Goal: Transaction & Acquisition: Purchase product/service

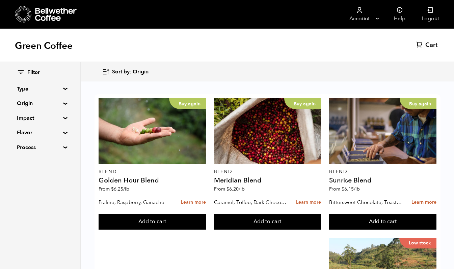
scroll to position [313, 0]
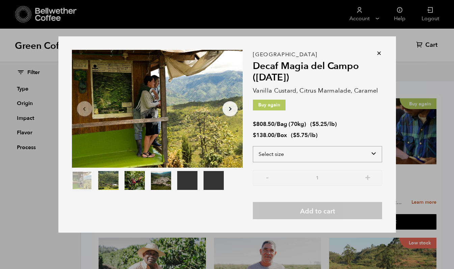
click at [273, 154] on select "Select size Bag (70kg) (154 lbs) Box (24 lbs)" at bounding box center [317, 154] width 129 height 16
select select "box"
click at [253, 146] on select "Select size Bag (70kg) (154 lbs) Box (24 lbs)" at bounding box center [317, 154] width 129 height 16
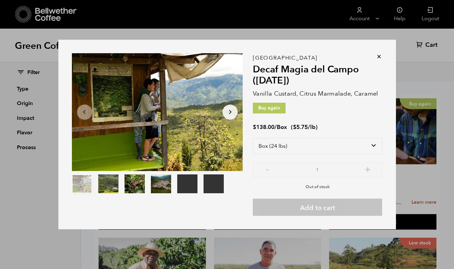
click at [378, 57] on icon at bounding box center [378, 56] width 7 height 7
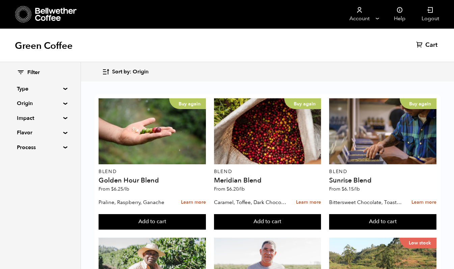
scroll to position [0, 0]
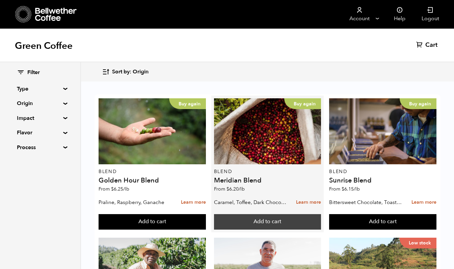
click at [245, 218] on button "Add to cart" at bounding box center [267, 222] width 107 height 16
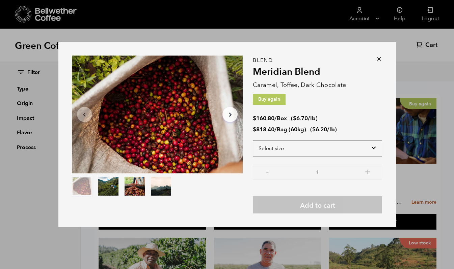
click at [306, 147] on select "Select size Bag (60kg) (132 lbs) Box (24 lbs)" at bounding box center [317, 149] width 129 height 16
select select "bag-3"
click at [253, 141] on select "Select size Bag (60kg) (132 lbs) Box (24 lbs)" at bounding box center [317, 149] width 129 height 16
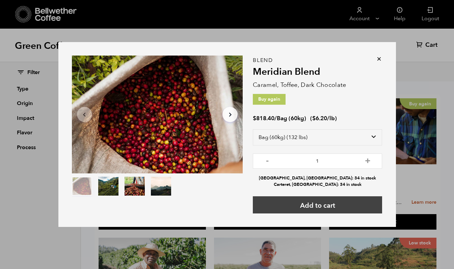
click at [298, 205] on button "Add to cart" at bounding box center [317, 205] width 129 height 17
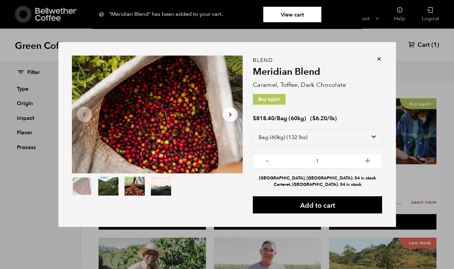
click at [308, 13] on link "View cart" at bounding box center [292, 15] width 58 height 16
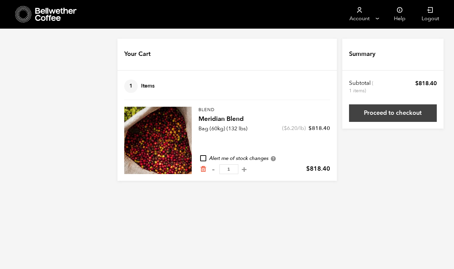
click at [394, 110] on link "Proceed to checkout" at bounding box center [393, 114] width 88 height 18
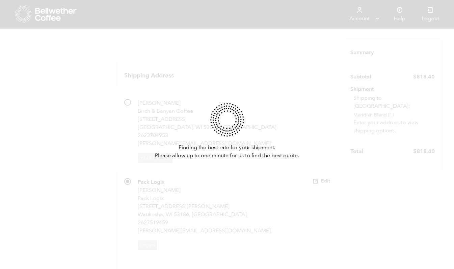
radio input "true"
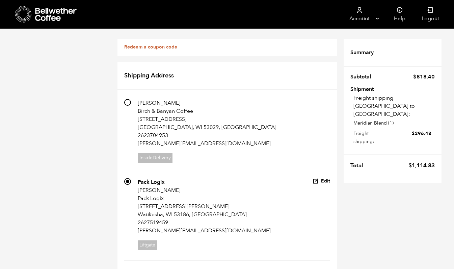
scroll to position [502, 0]
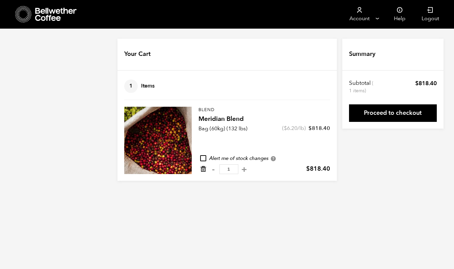
click at [204, 170] on icon "Remove from cart" at bounding box center [203, 169] width 7 height 7
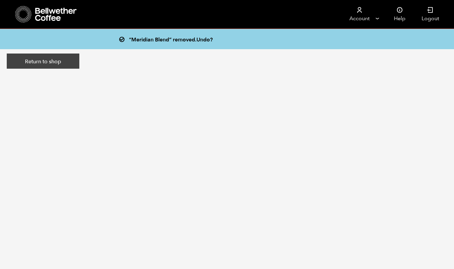
click at [53, 63] on link "Return to shop" at bounding box center [43, 62] width 73 height 16
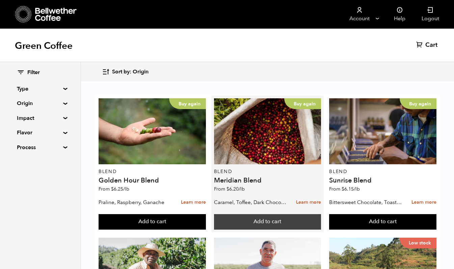
click at [258, 223] on button "Add to cart" at bounding box center [267, 222] width 107 height 16
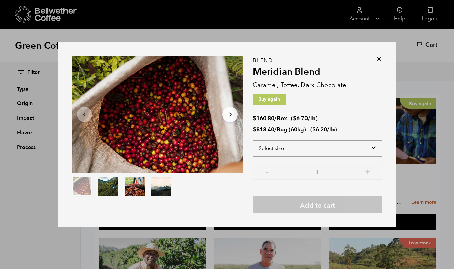
click at [296, 148] on select "Select size Bag (60kg) (132 lbs) Box (24 lbs)" at bounding box center [317, 149] width 129 height 16
select select "box"
click at [253, 141] on select "Select size Bag (60kg) (132 lbs) Box (24 lbs)" at bounding box center [317, 149] width 129 height 16
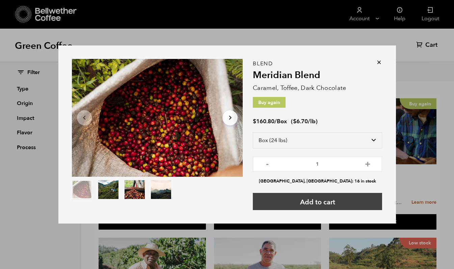
click at [278, 201] on button "Add to cart" at bounding box center [317, 201] width 129 height 17
click at [280, 200] on button "Add to cart" at bounding box center [317, 201] width 129 height 17
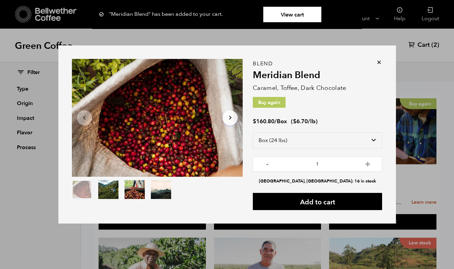
click at [300, 10] on link "View cart" at bounding box center [292, 15] width 58 height 16
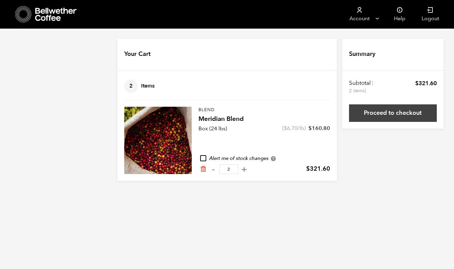
click at [382, 111] on link "Proceed to checkout" at bounding box center [393, 114] width 88 height 18
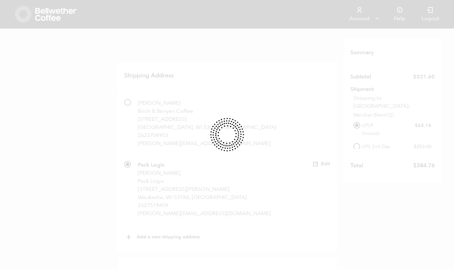
radio input "true"
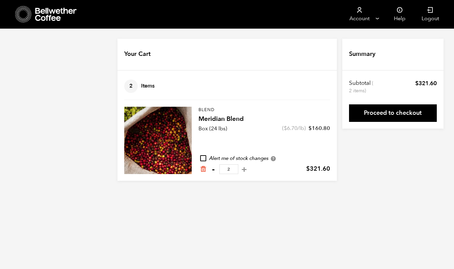
click at [213, 168] on button "-" at bounding box center [213, 169] width 8 height 7
type input "1"
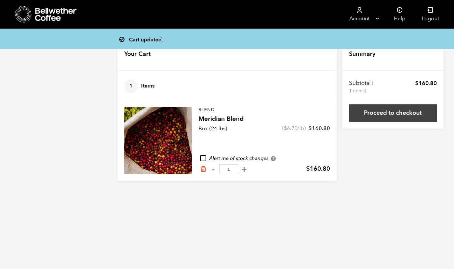
click at [393, 111] on link "Proceed to checkout" at bounding box center [393, 114] width 88 height 18
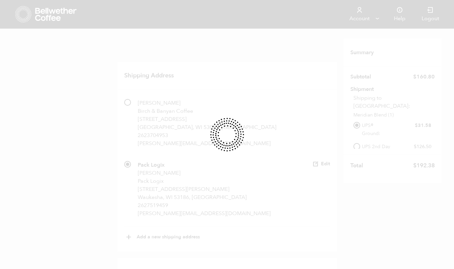
radio input "true"
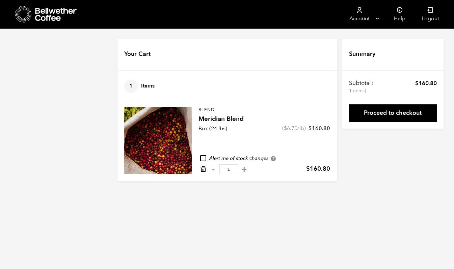
click at [202, 171] on icon "Remove from cart" at bounding box center [203, 169] width 7 height 7
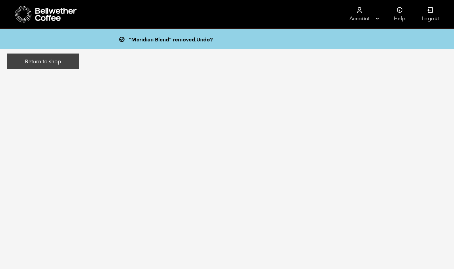
click at [53, 63] on link "Return to shop" at bounding box center [43, 62] width 73 height 16
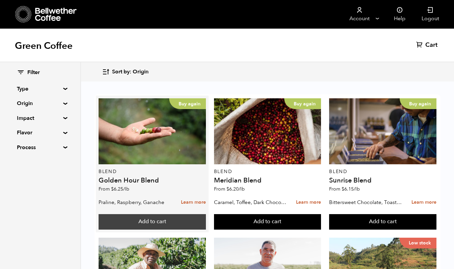
click at [152, 224] on button "Add to cart" at bounding box center [151, 222] width 107 height 16
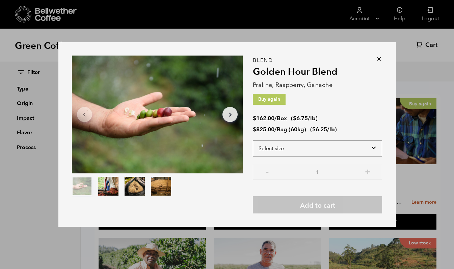
click at [288, 148] on select "Select size Bag (60kg) (132 lbs) Box (24 lbs)" at bounding box center [317, 149] width 129 height 16
select select "bag-3"
click at [253, 141] on select "Select size Bag (60kg) (132 lbs) Box (24 lbs)" at bounding box center [317, 149] width 129 height 16
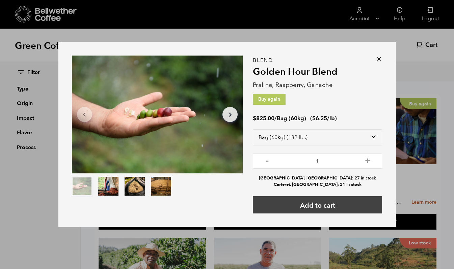
click at [287, 206] on button "Add to cart" at bounding box center [317, 205] width 129 height 17
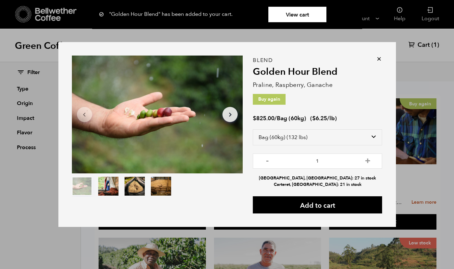
click at [285, 13] on link "View cart" at bounding box center [297, 15] width 58 height 16
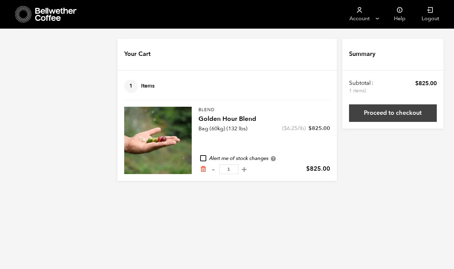
click at [373, 121] on link "Proceed to checkout" at bounding box center [393, 114] width 88 height 18
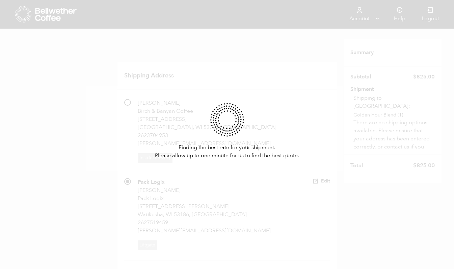
radio input "true"
